Goal: Navigation & Orientation: Go to known website

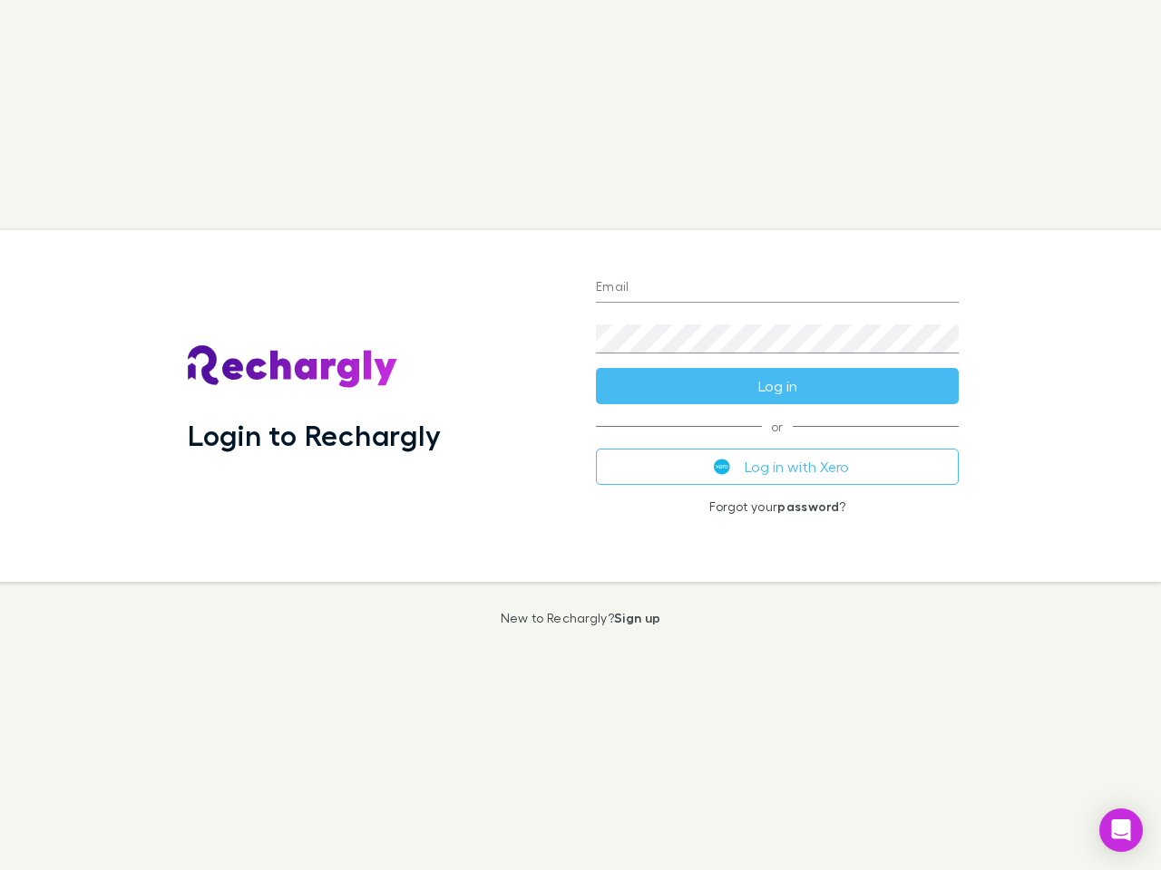
click at [580, 435] on div "Login to Rechargly" at bounding box center [377, 406] width 408 height 352
click at [777, 288] on input "Email" at bounding box center [777, 288] width 363 height 29
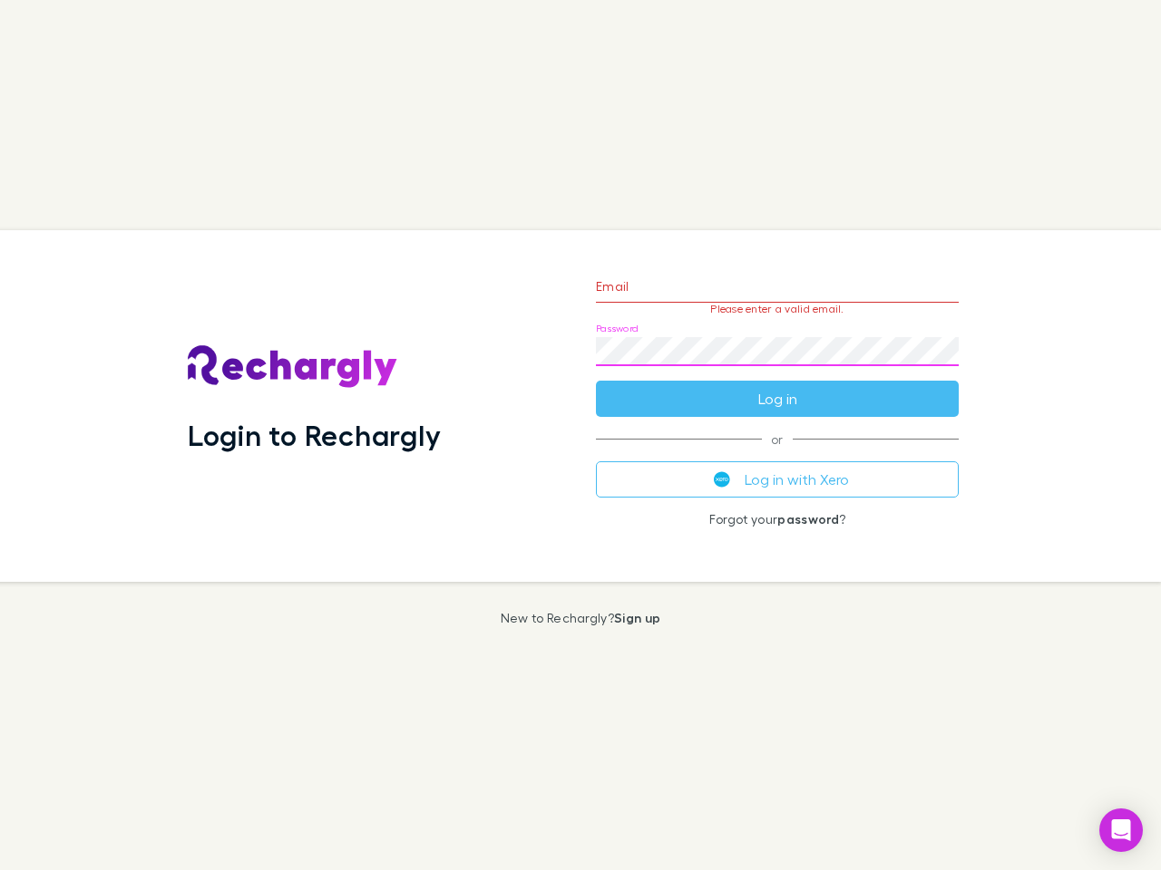
click at [777, 386] on form "Email Please enter a valid email. Password Log in" at bounding box center [777, 338] width 363 height 158
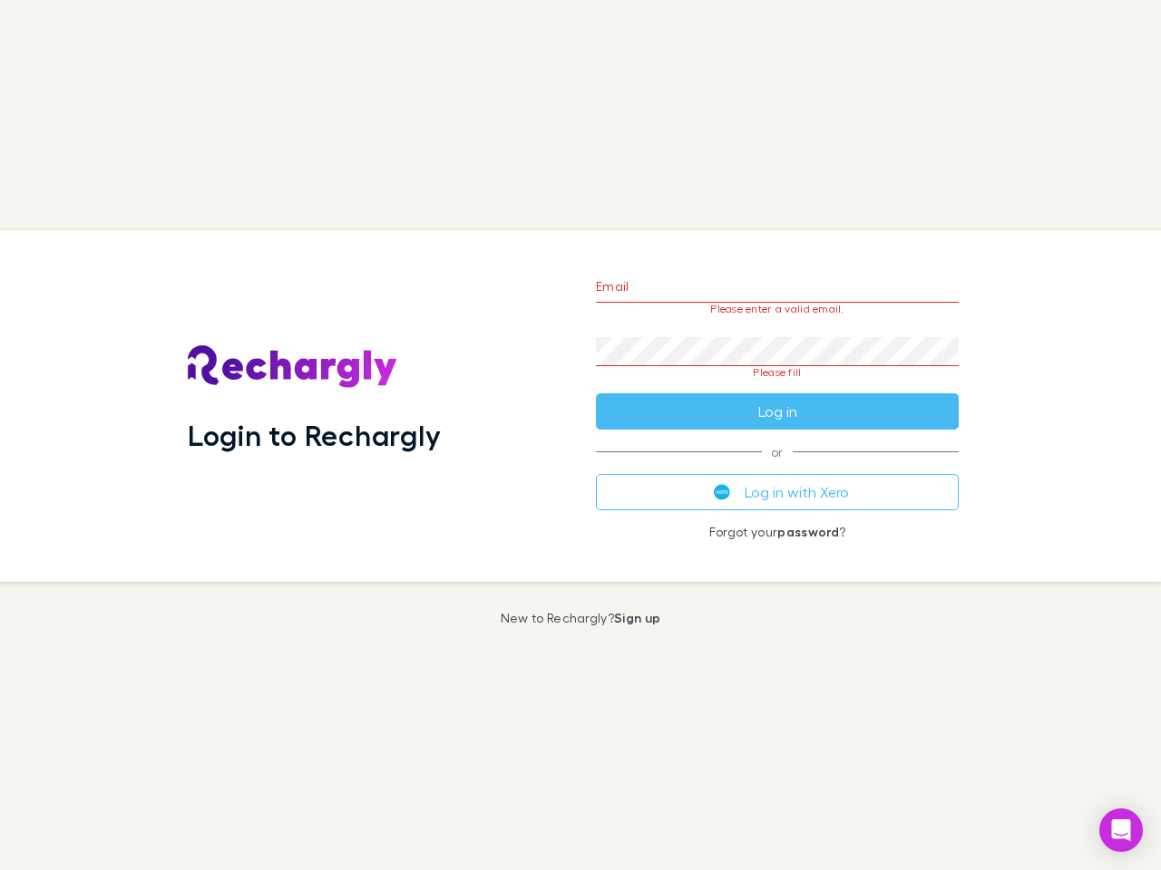
click at [777, 467] on div "Email Please enter a valid email. Password Please fill Log in or Log in with Xe…" at bounding box center [777, 406] width 392 height 352
click at [1121, 830] on icon "Open Intercom Messenger" at bounding box center [1121, 831] width 19 height 22
